Goal: Use online tool/utility

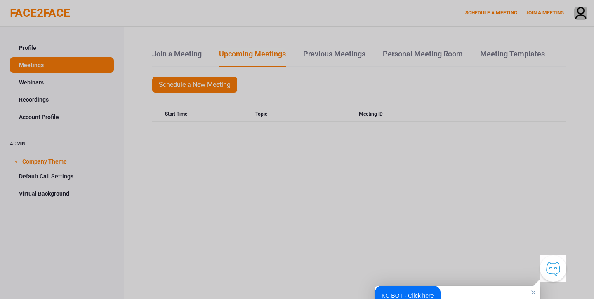
click at [414, 184] on button "KC BOT - Click here" at bounding box center [408, 296] width 66 height 20
